Goal: Transaction & Acquisition: Obtain resource

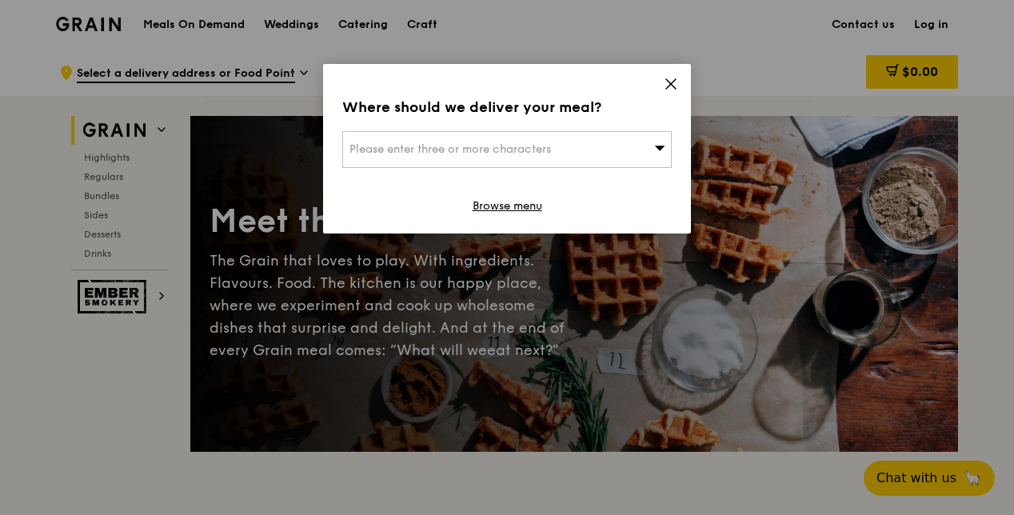
click at [670, 83] on icon at bounding box center [671, 84] width 10 height 10
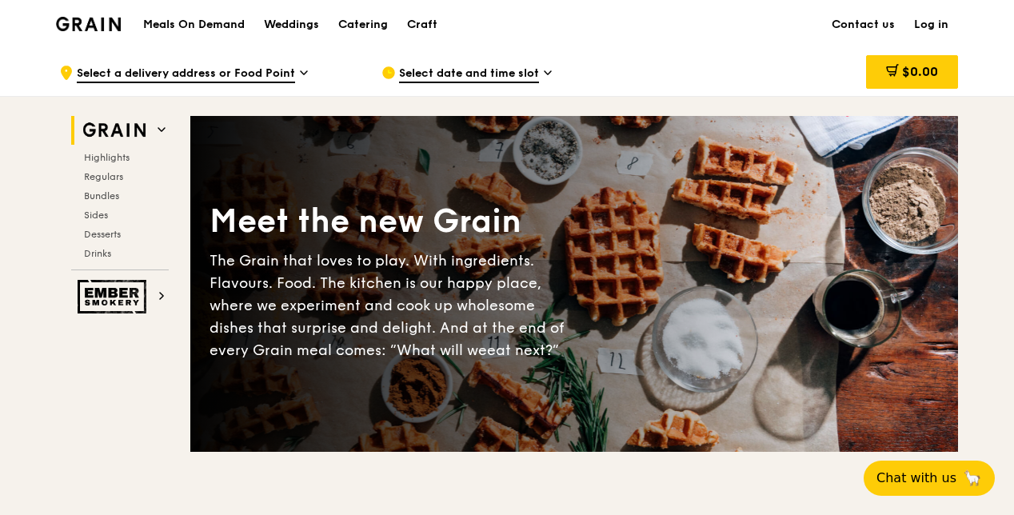
click at [179, 29] on h1 "Meals On Demand" at bounding box center [194, 25] width 102 height 16
click at [349, 27] on div "Catering" at bounding box center [363, 25] width 50 height 48
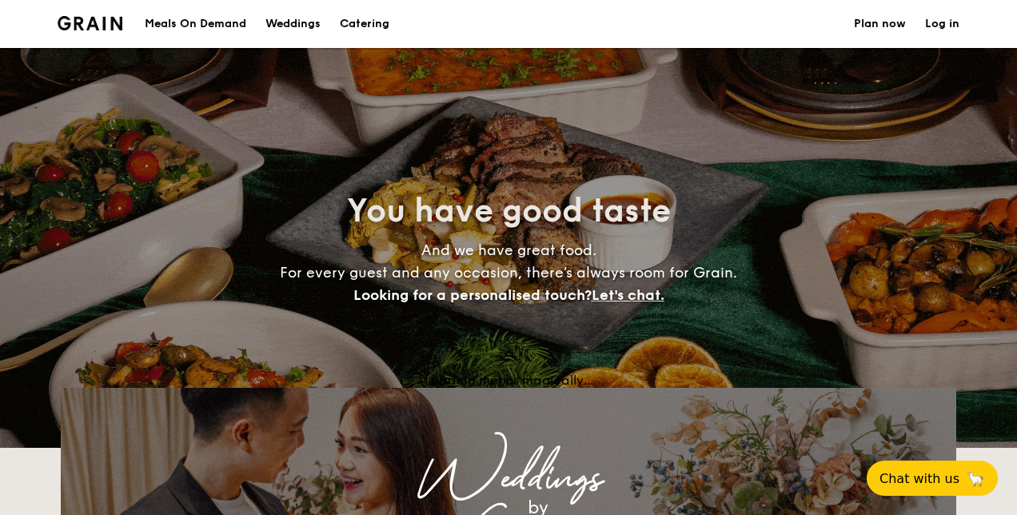
select select
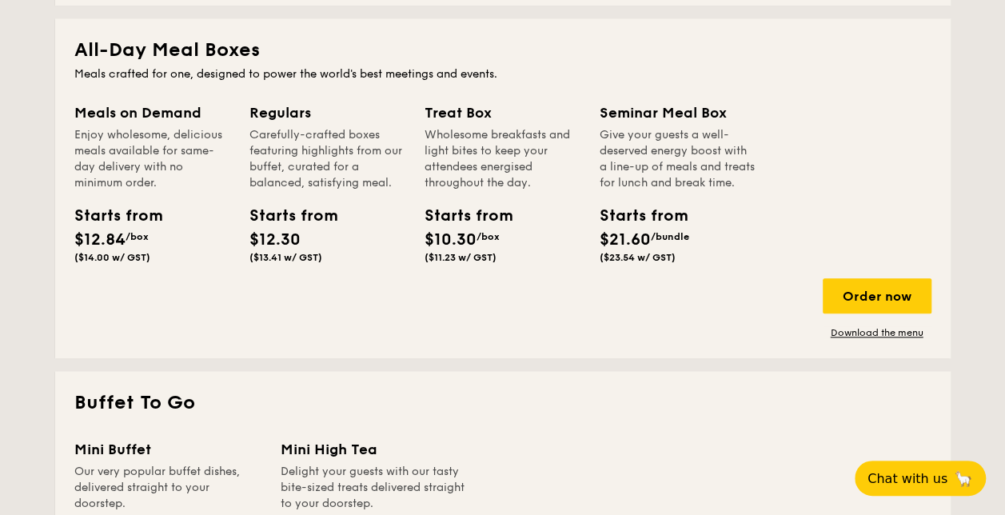
scroll to position [800, 0]
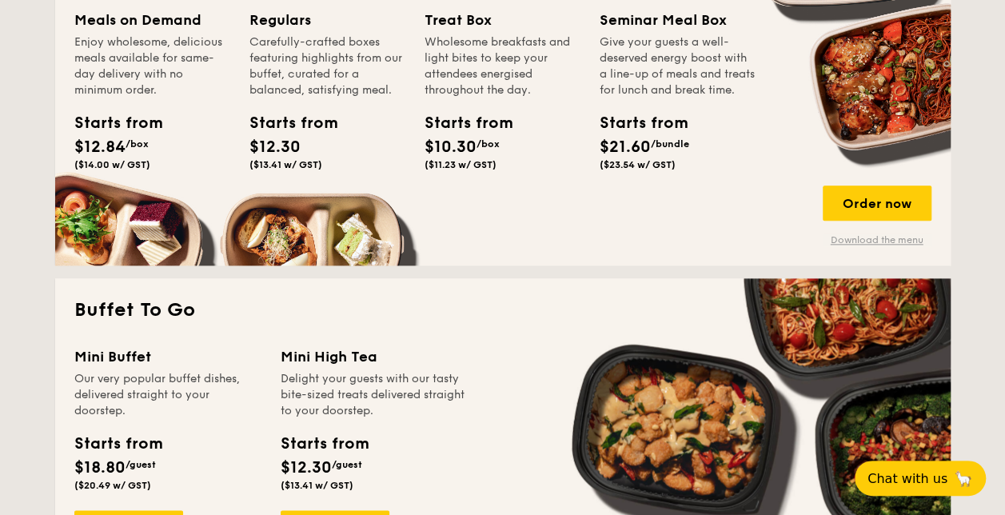
click at [865, 241] on link "Download the menu" at bounding box center [877, 240] width 109 height 13
